Goal: Information Seeking & Learning: Understand process/instructions

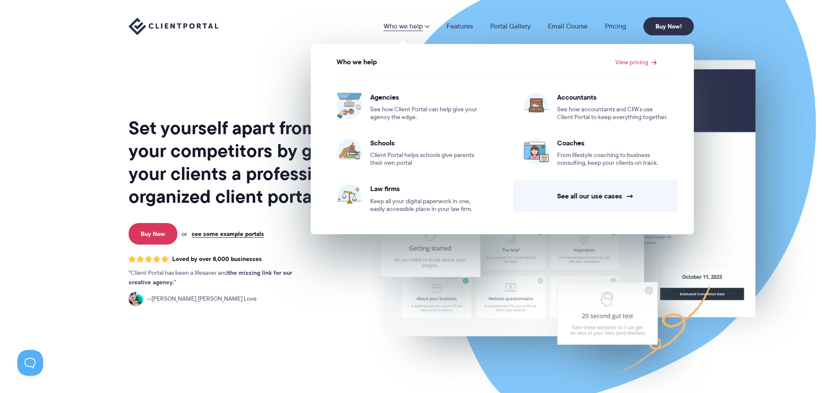
click at [756, 52] on div "Who we help Who we help View pricing Agencies See how Client Portal can help gi…" at bounding box center [411, 26] width 822 height 53
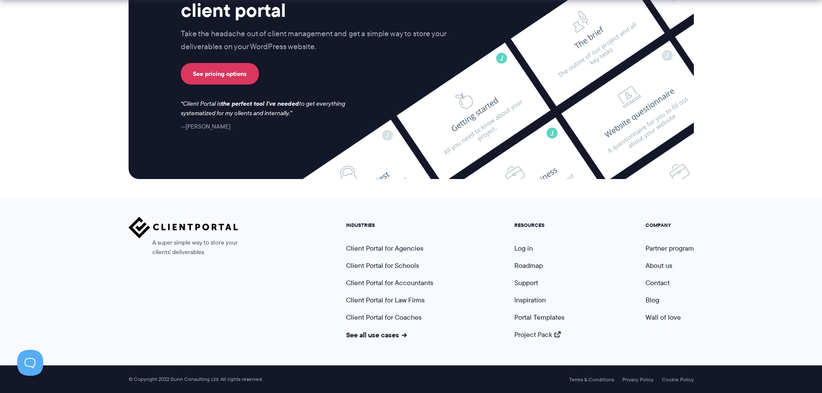
scroll to position [3575, 0]
click at [526, 281] on link "Support" at bounding box center [527, 283] width 24 height 10
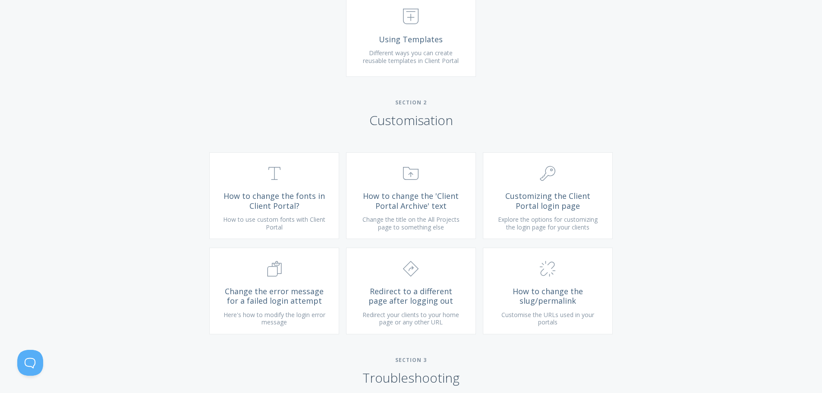
scroll to position [561, 0]
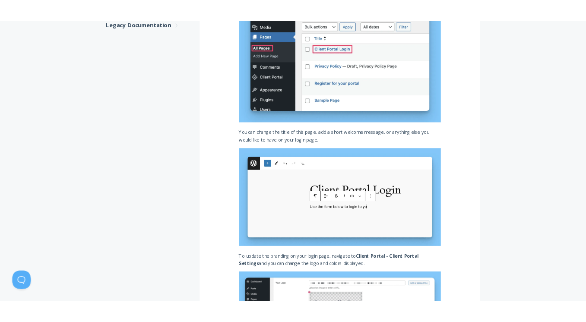
scroll to position [648, 0]
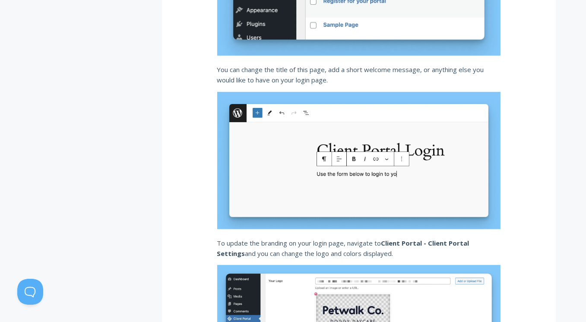
click at [506, 134] on div "Customizing the login page Client Portal comes with a beautiful, branded login …" at bounding box center [359, 152] width 394 height 1304
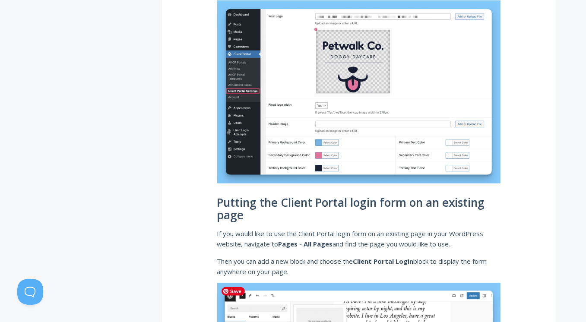
scroll to position [907, 0]
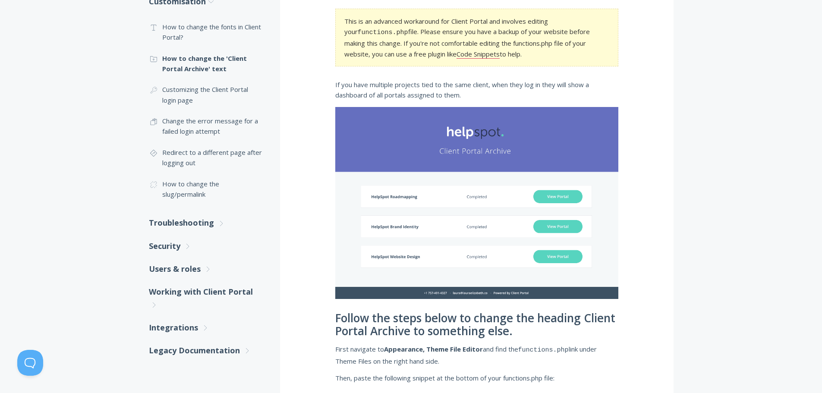
scroll to position [216, 0]
